Goal: Communication & Community: Answer question/provide support

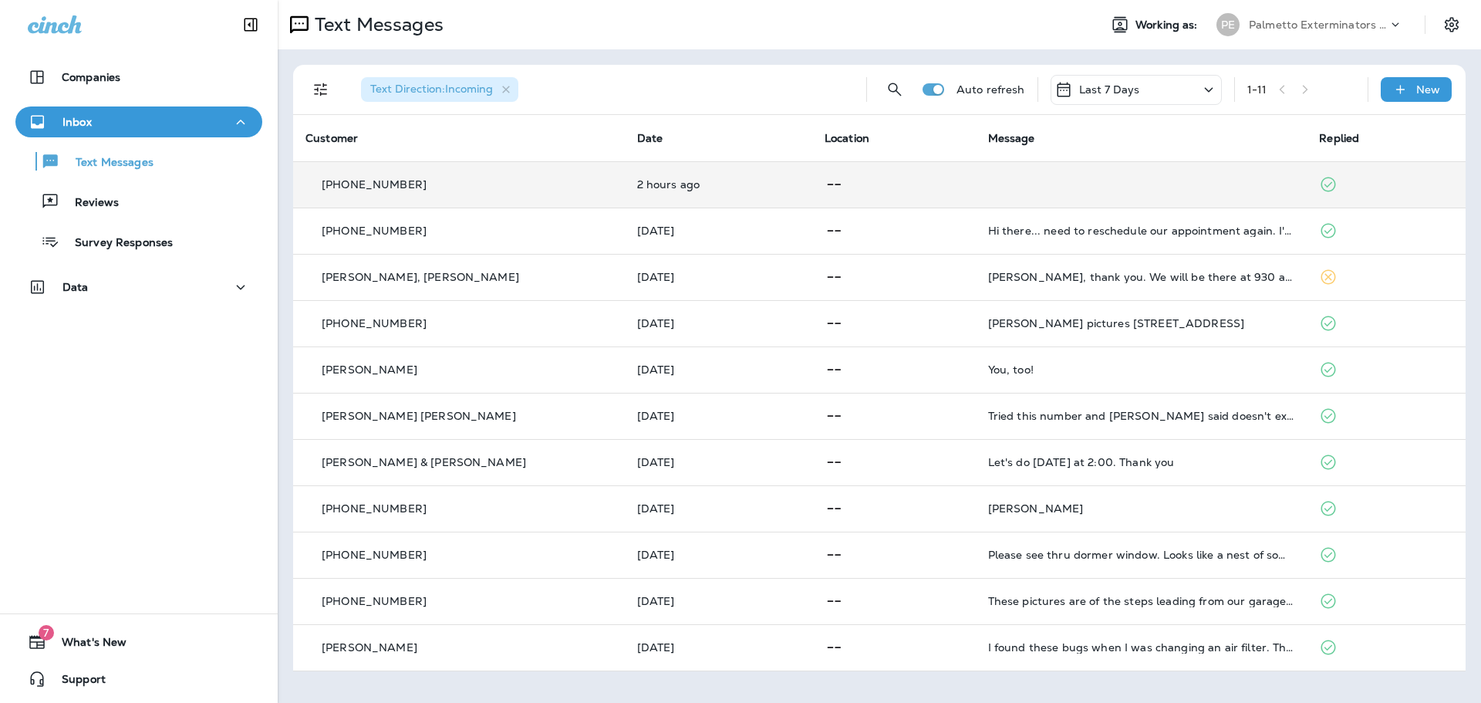
click at [660, 179] on p "2 hours ago" at bounding box center [718, 184] width 163 height 12
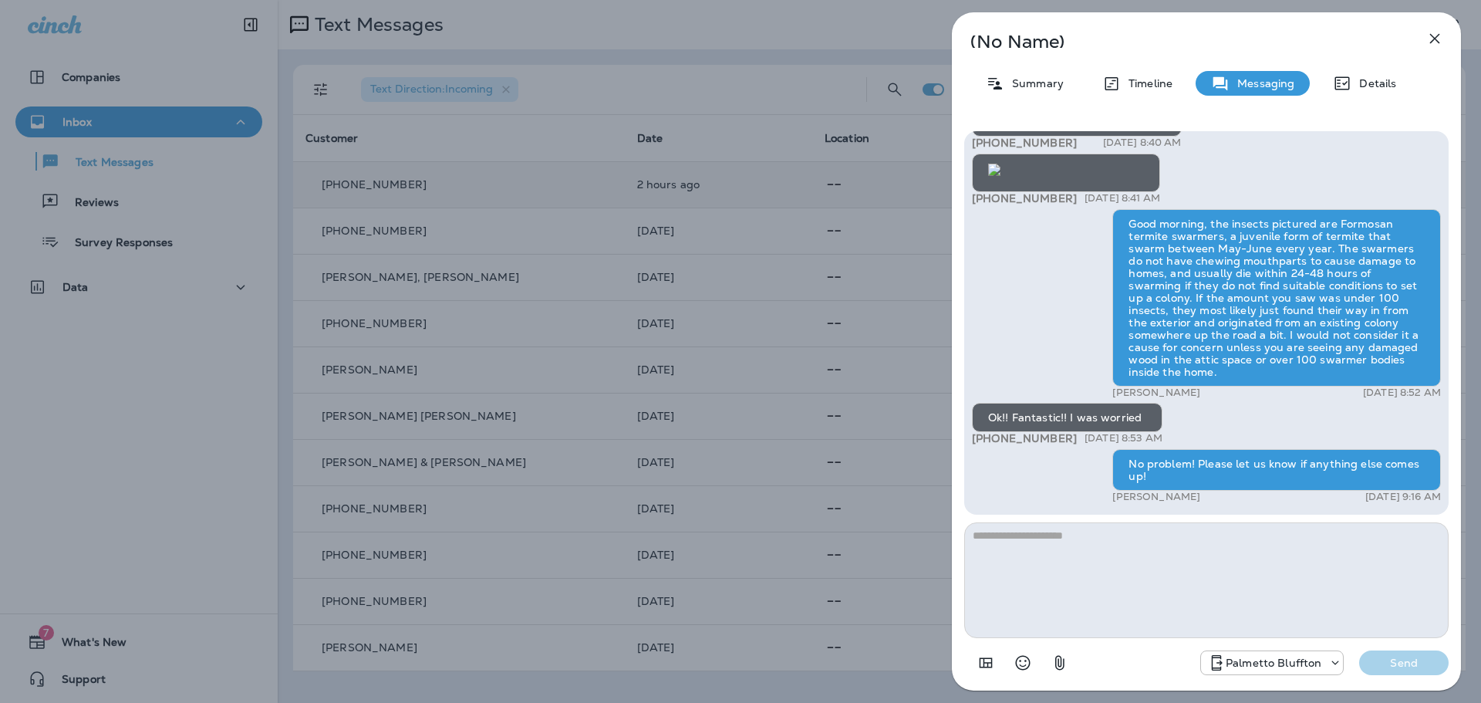
click at [1435, 42] on icon "button" at bounding box center [1435, 38] width 19 height 19
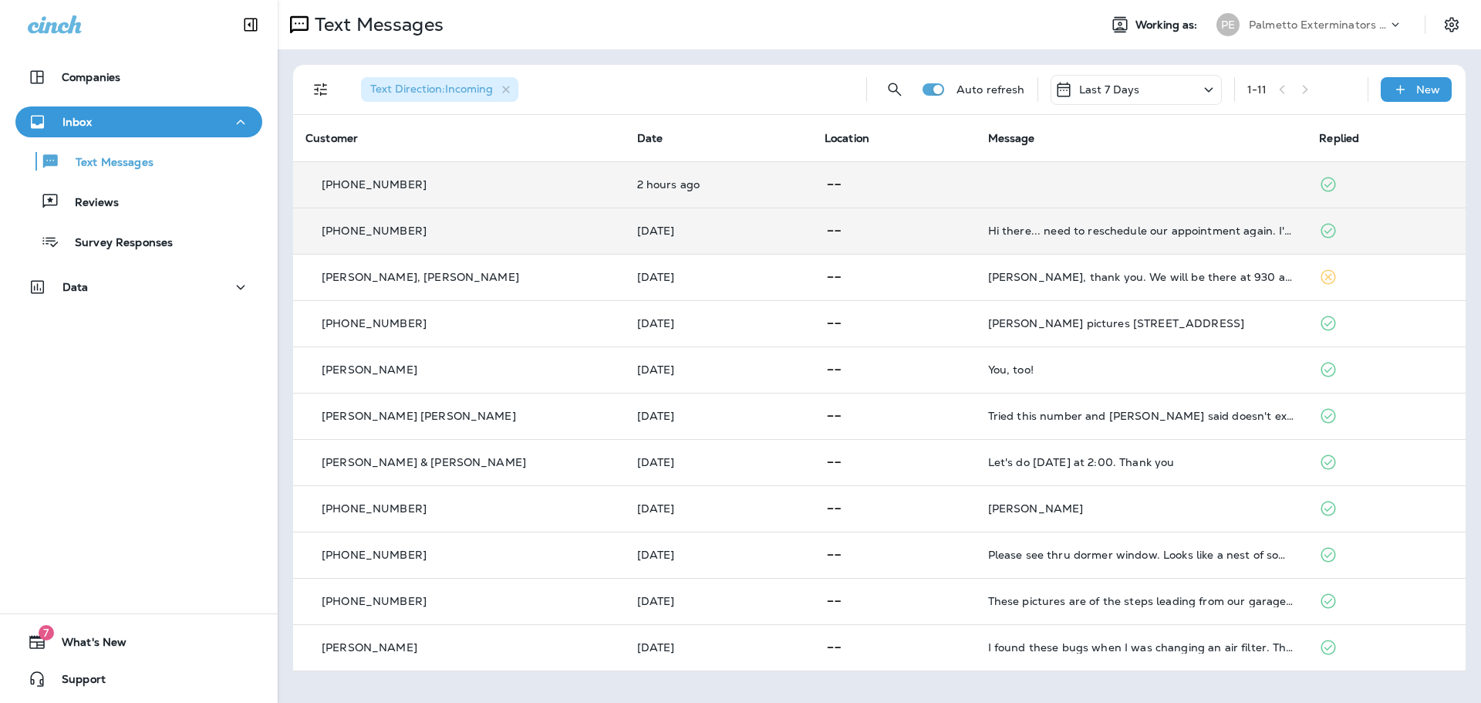
click at [917, 240] on p at bounding box center [894, 230] width 139 height 19
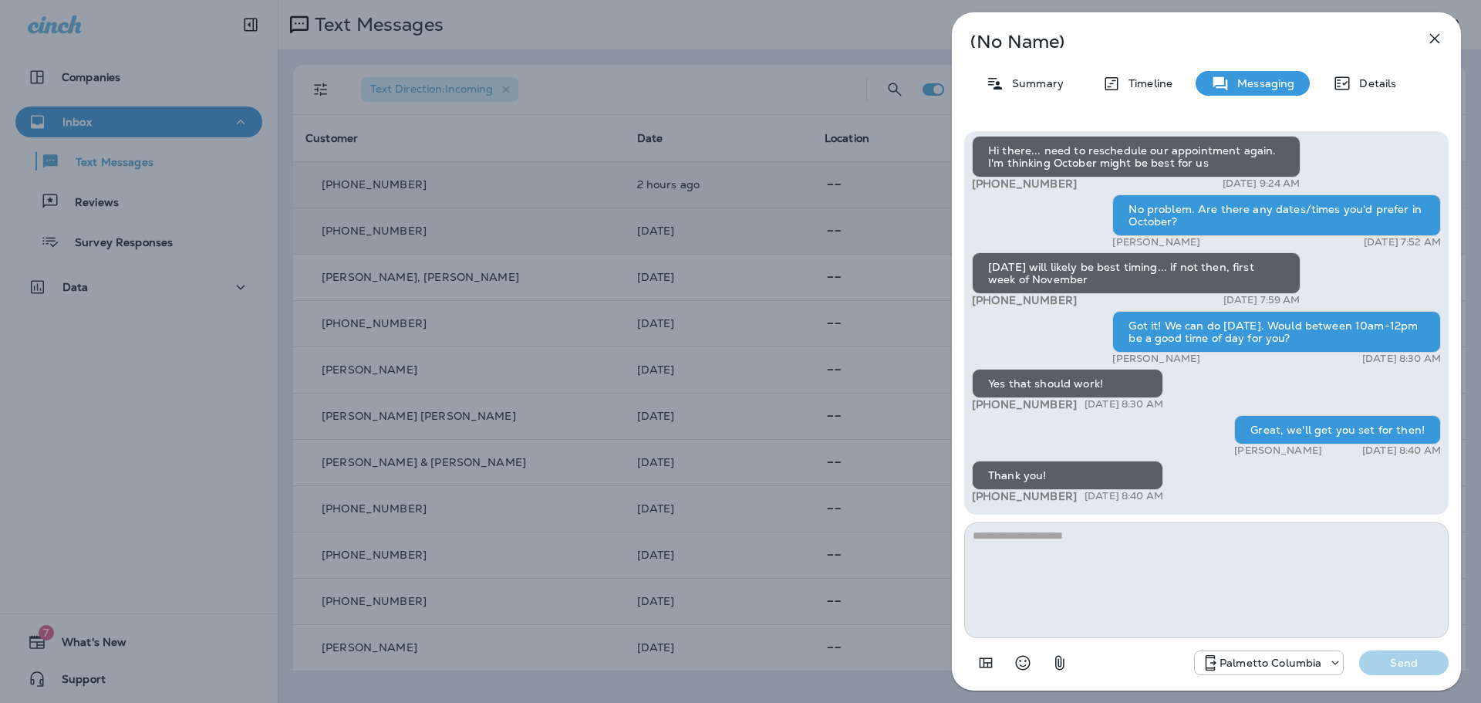
click at [1135, 545] on textarea at bounding box center [1206, 580] width 485 height 116
type textarea "**********"
click at [1425, 664] on p "Send" at bounding box center [1404, 663] width 65 height 14
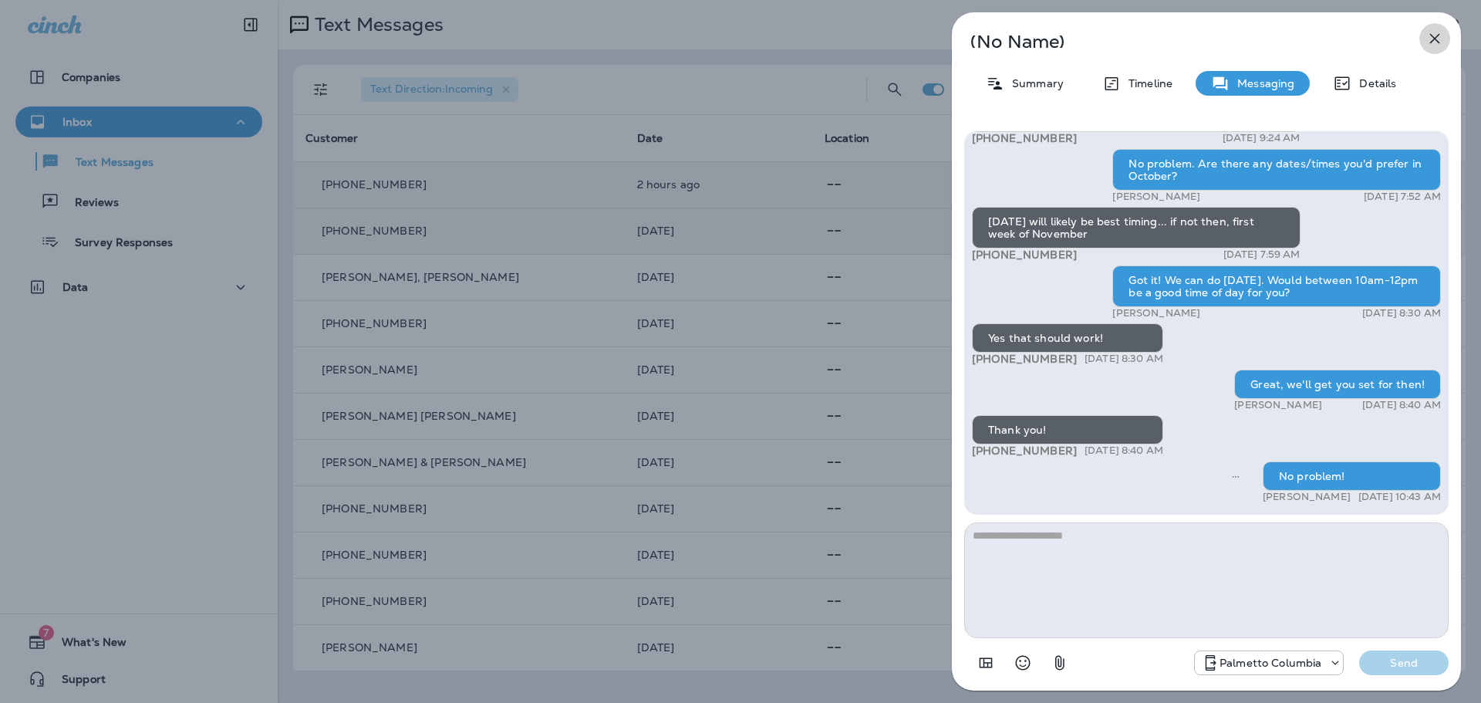
click at [1437, 35] on icon "button" at bounding box center [1435, 39] width 10 height 10
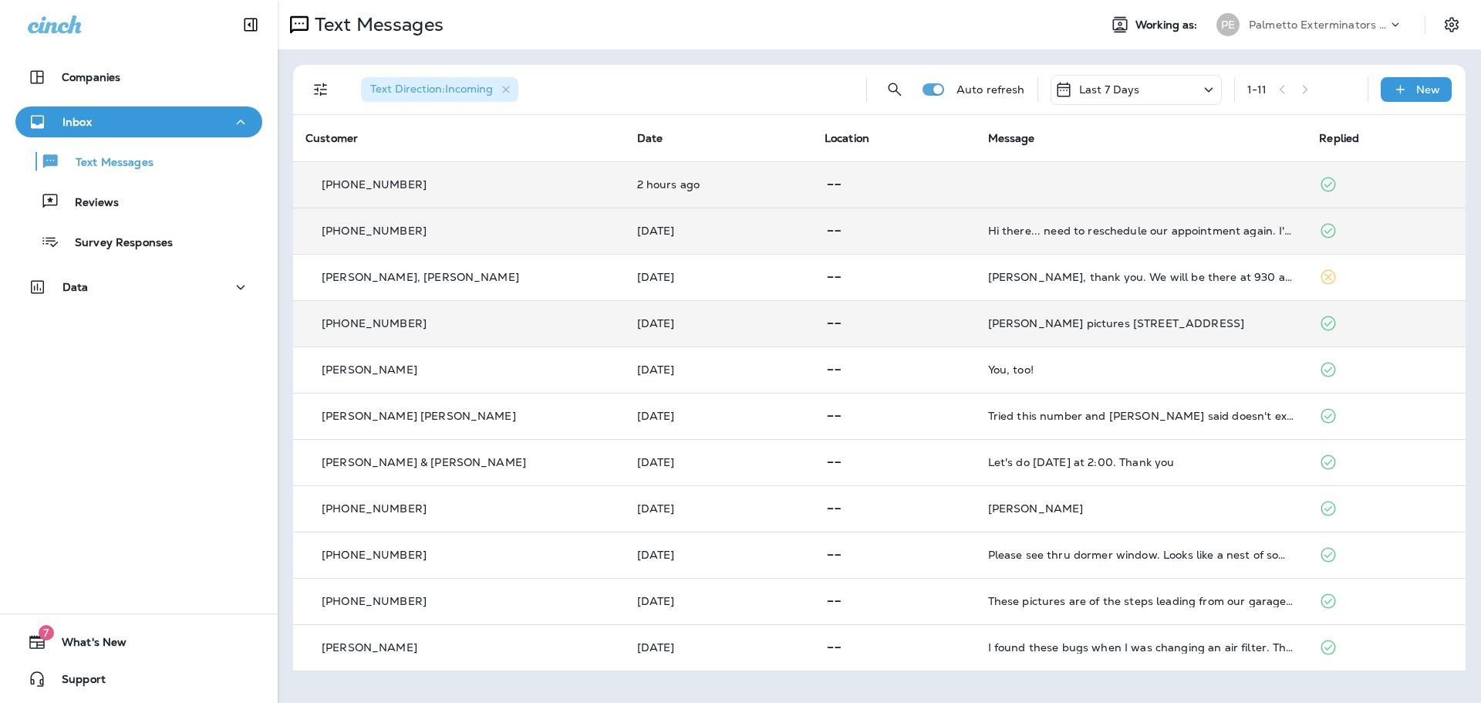
click at [912, 328] on p at bounding box center [894, 323] width 139 height 19
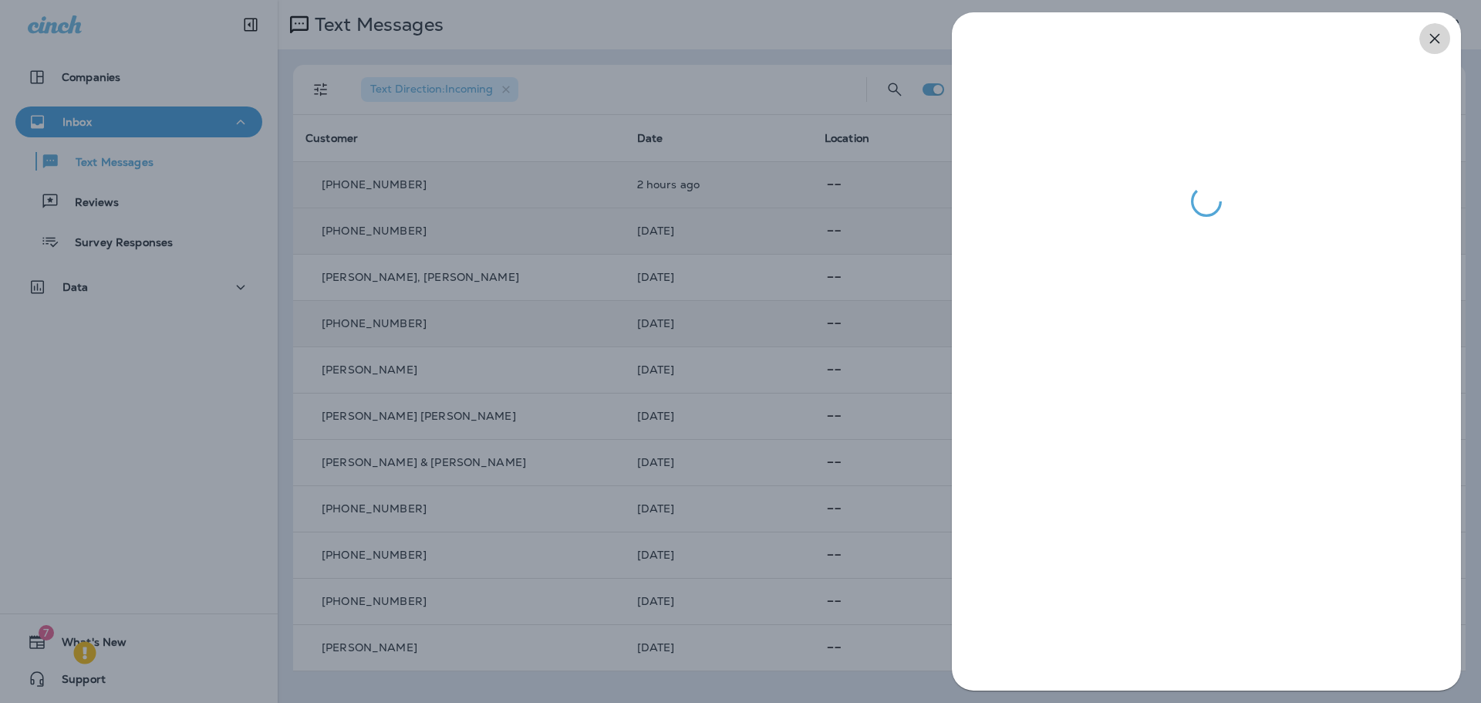
click at [1435, 40] on icon "button" at bounding box center [1435, 38] width 19 height 19
